Goal: Information Seeking & Learning: Learn about a topic

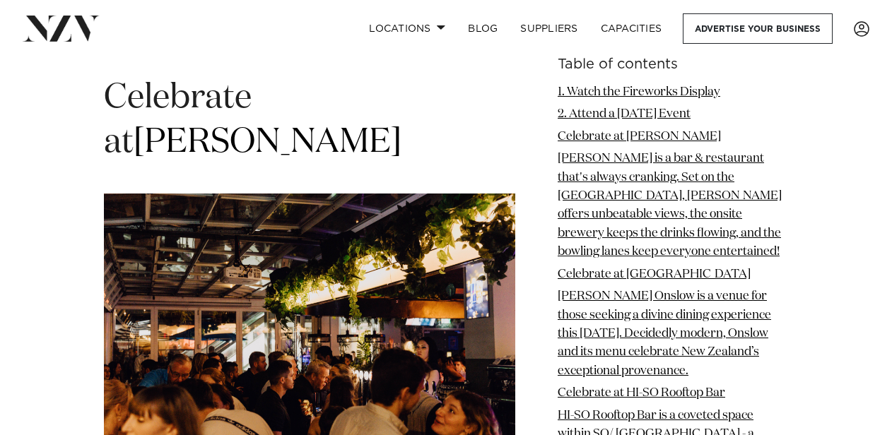
scroll to position [2585, 0]
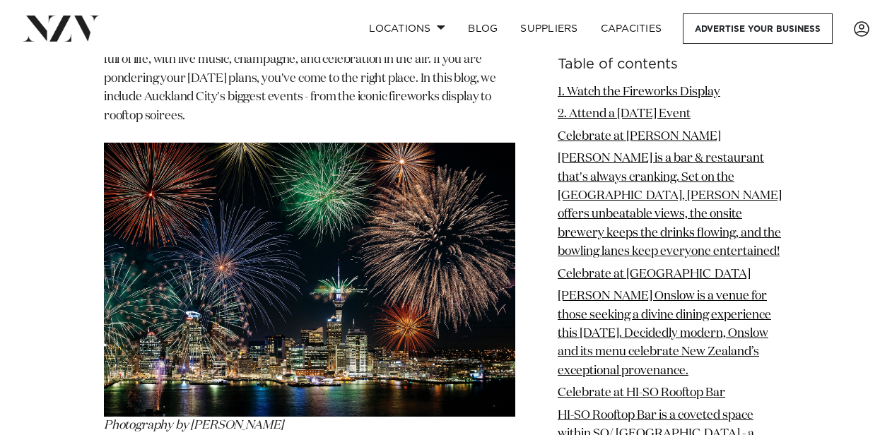
scroll to position [1568, 0]
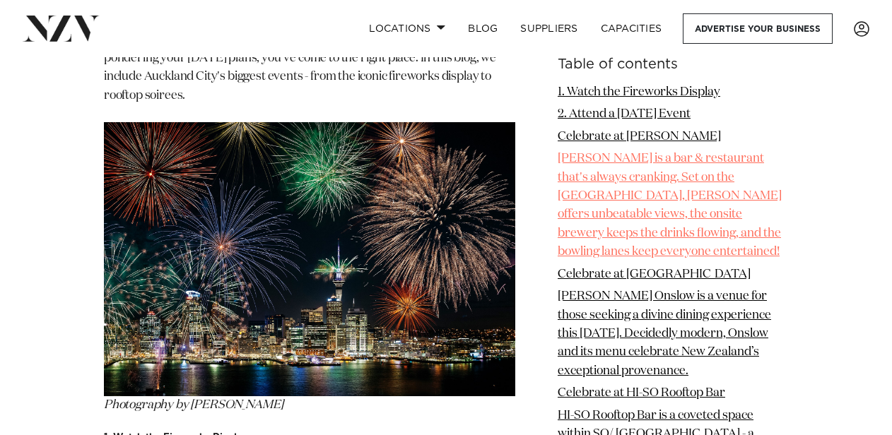
click at [628, 192] on link "[PERSON_NAME] is a bar & restaurant that's always cranking. Set on the [GEOGRAP…" at bounding box center [669, 205] width 224 height 105
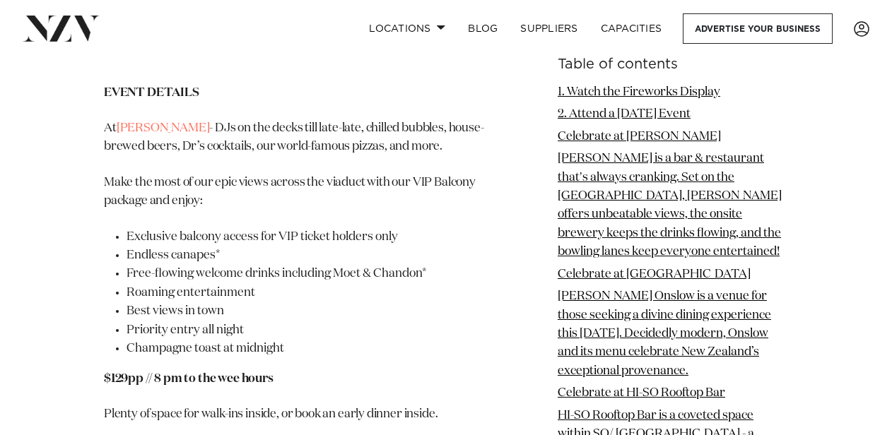
scroll to position [3045, 0]
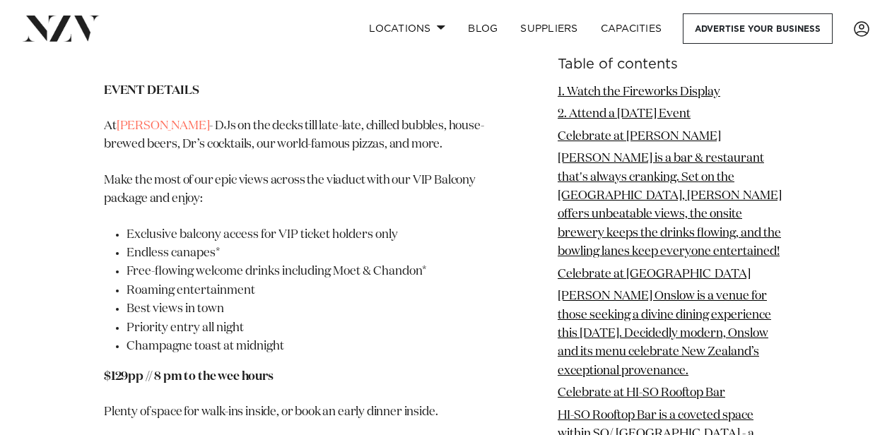
click at [203, 30] on link at bounding box center [145, 28] width 245 height 25
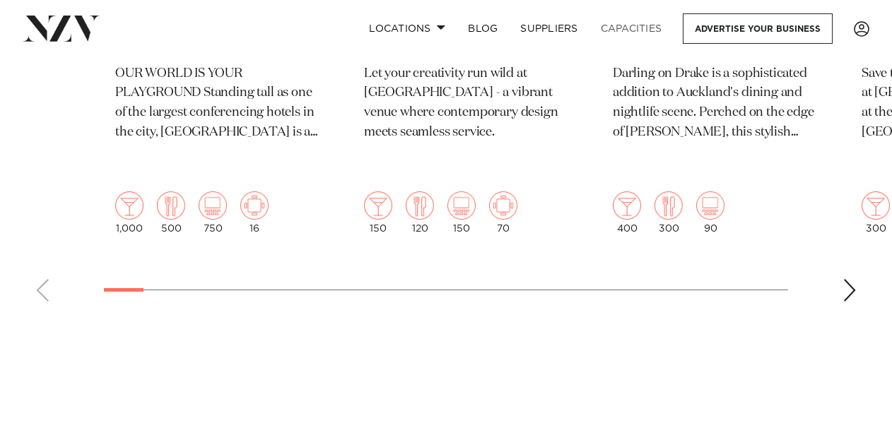
scroll to position [543, 0]
